Goal: Task Accomplishment & Management: Manage account settings

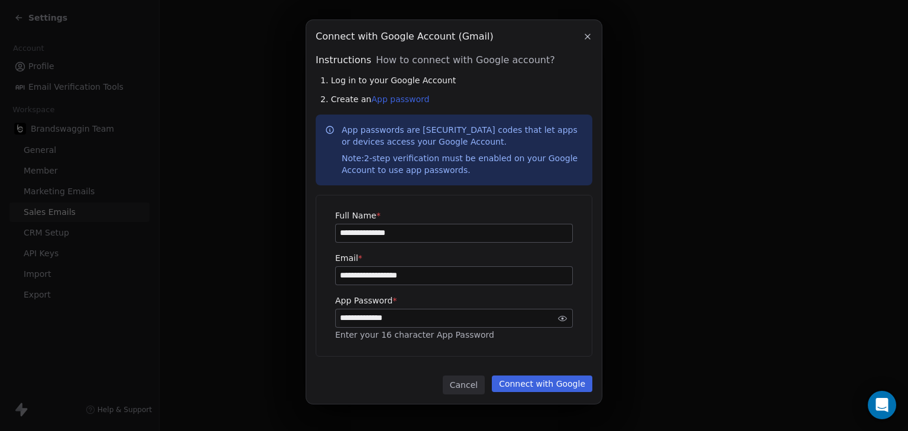
click at [388, 105] on div "Instructions How to connect with Google account? 1. Log in to your Google Accou…" at bounding box center [454, 119] width 277 height 132
click at [386, 99] on link "App password" at bounding box center [400, 99] width 58 height 9
drag, startPoint x: 434, startPoint y: 140, endPoint x: 422, endPoint y: 132, distance: 14.1
click at [435, 139] on p "App passwords are [SECURITY_DATA] codes that let apps or devices access your Go…" at bounding box center [462, 150] width 241 height 52
click at [584, 34] on icon "button" at bounding box center [587, 36] width 9 height 9
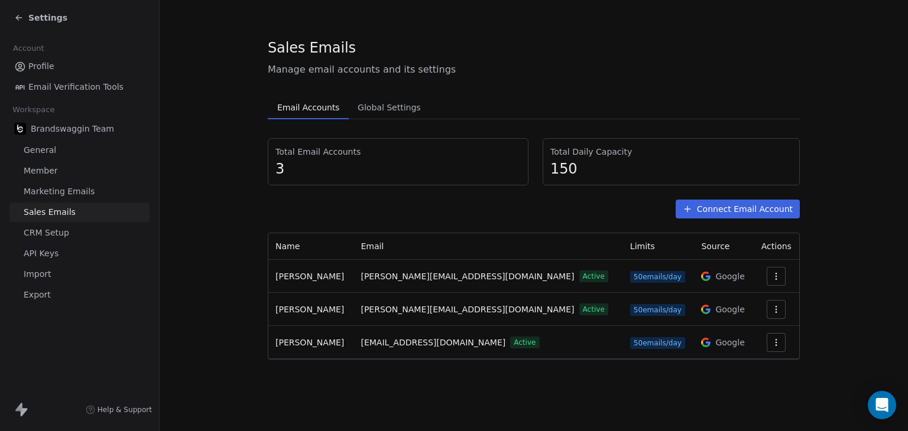
click at [737, 210] on button "Connect Email Account" at bounding box center [737, 209] width 124 height 19
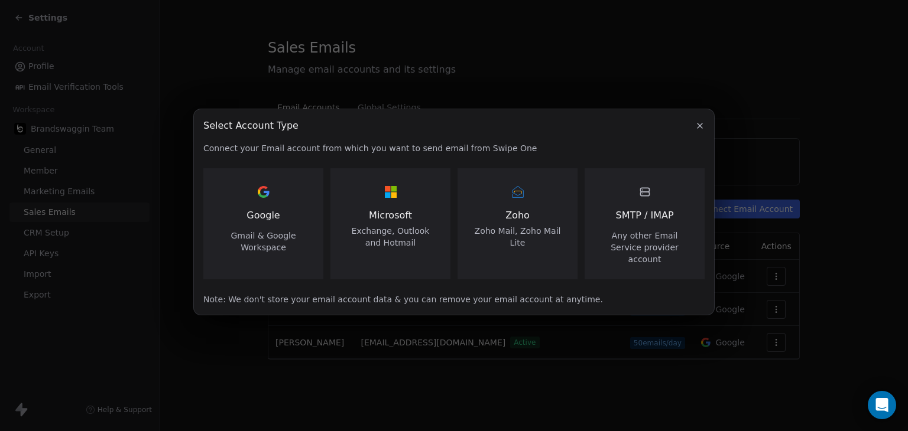
click at [272, 213] on div "Google Gmail & Google Workspace" at bounding box center [263, 218] width 92 height 71
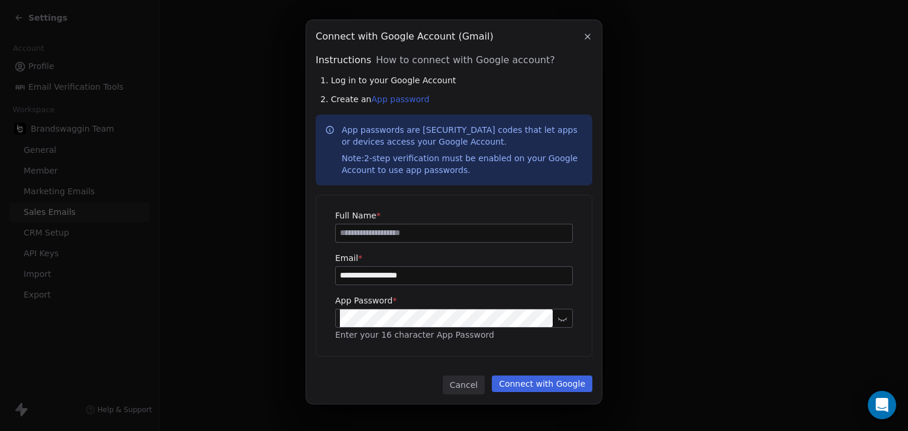
click at [440, 232] on input at bounding box center [454, 234] width 236 height 18
type input "**********"
click at [529, 389] on button "Connect with Google" at bounding box center [542, 384] width 100 height 17
click at [403, 100] on link "App password" at bounding box center [400, 99] width 58 height 9
click at [527, 379] on button "Connect with Google" at bounding box center [542, 384] width 100 height 17
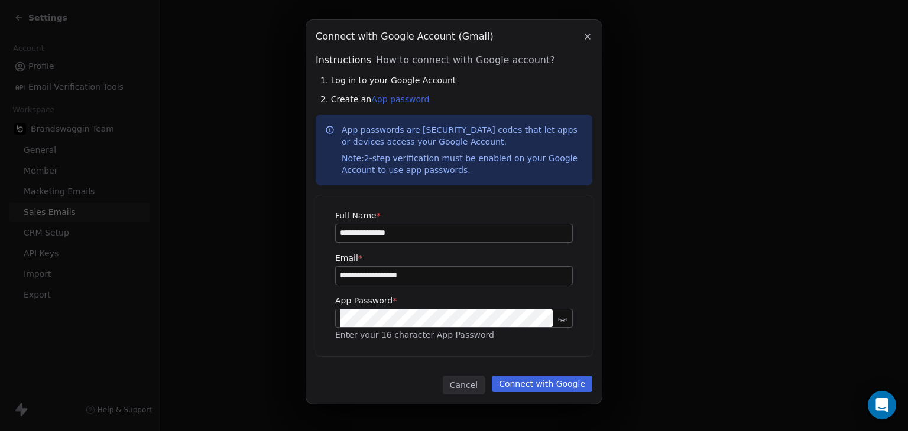
click at [564, 320] on icon at bounding box center [562, 318] width 9 height 9
click at [577, 384] on button "Connect with Google" at bounding box center [542, 384] width 100 height 17
click at [244, 293] on div "**********" at bounding box center [454, 215] width 908 height 429
click at [585, 388] on button "Connect with Google" at bounding box center [542, 384] width 100 height 17
click at [215, 284] on div "**********" at bounding box center [454, 215] width 908 height 429
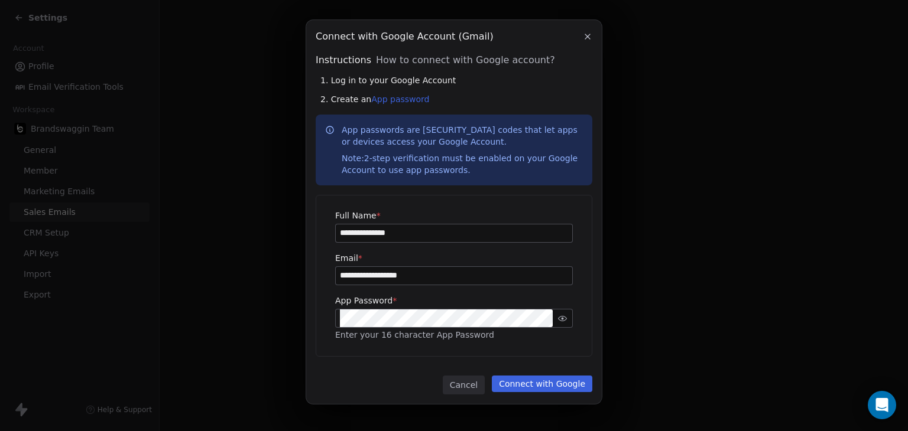
click at [553, 384] on button "Connect with Google" at bounding box center [542, 384] width 100 height 17
click at [270, 298] on div "**********" at bounding box center [454, 215] width 908 height 429
click at [549, 384] on button "Connect with Google" at bounding box center [542, 384] width 100 height 17
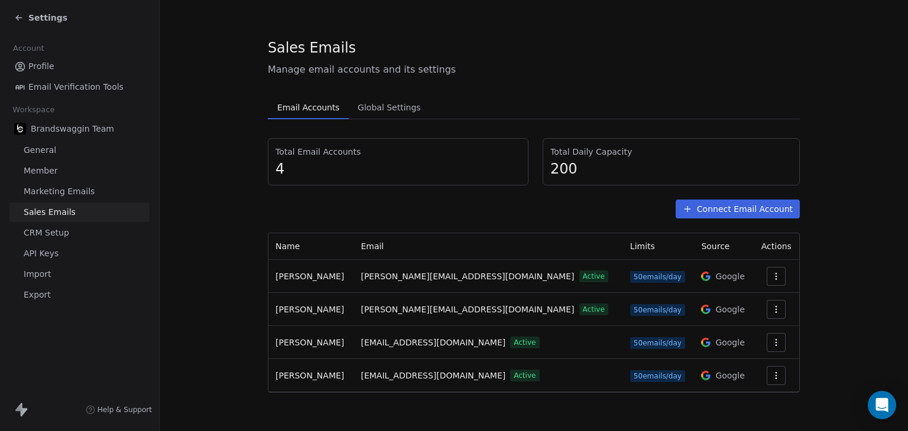
click at [37, 22] on span "Settings" at bounding box center [47, 18] width 39 height 12
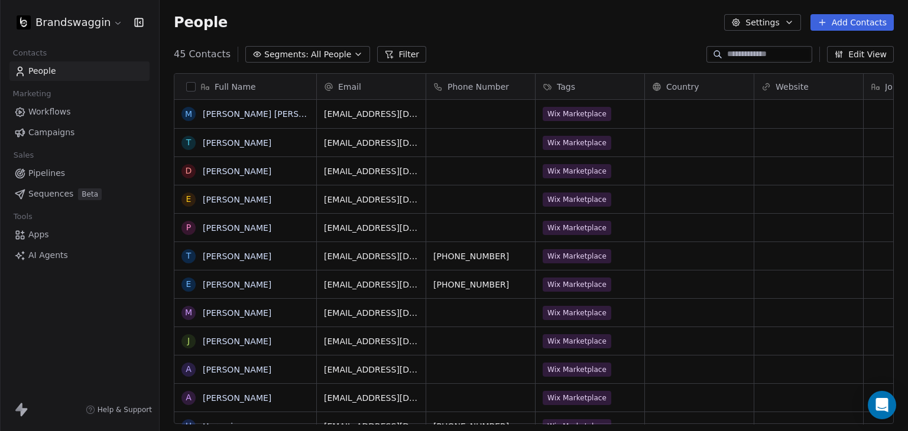
scroll to position [370, 739]
